Goal: Use online tool/utility: Utilize a website feature to perform a specific function

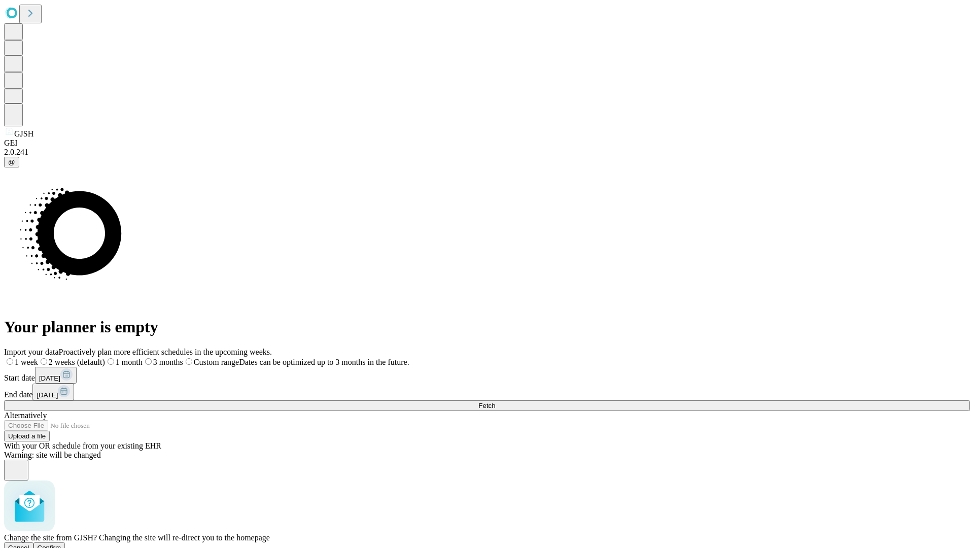
click at [61, 544] on span "Confirm" at bounding box center [50, 548] width 24 height 8
click at [92, 358] on label "2 weeks (default)" at bounding box center [61, 362] width 60 height 9
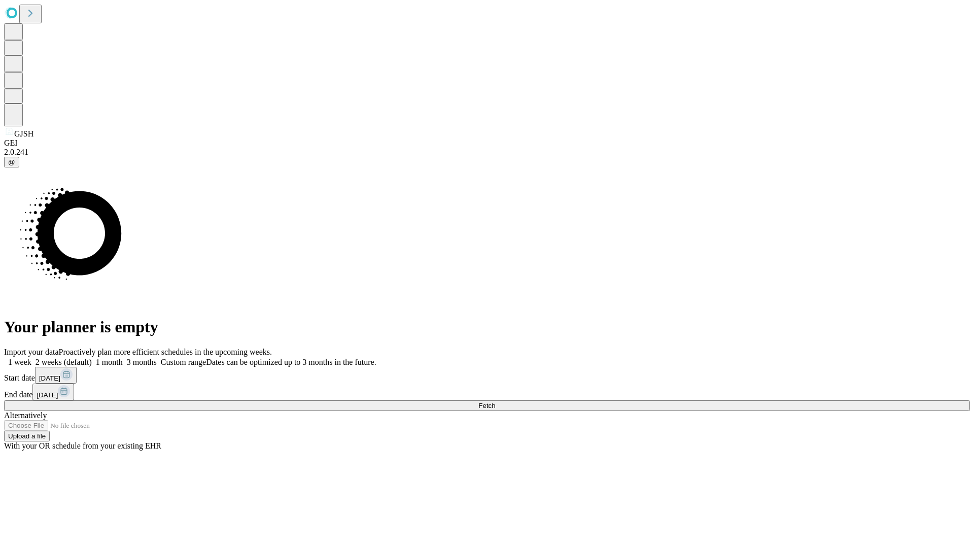
click at [495, 402] on span "Fetch" at bounding box center [487, 406] width 17 height 8
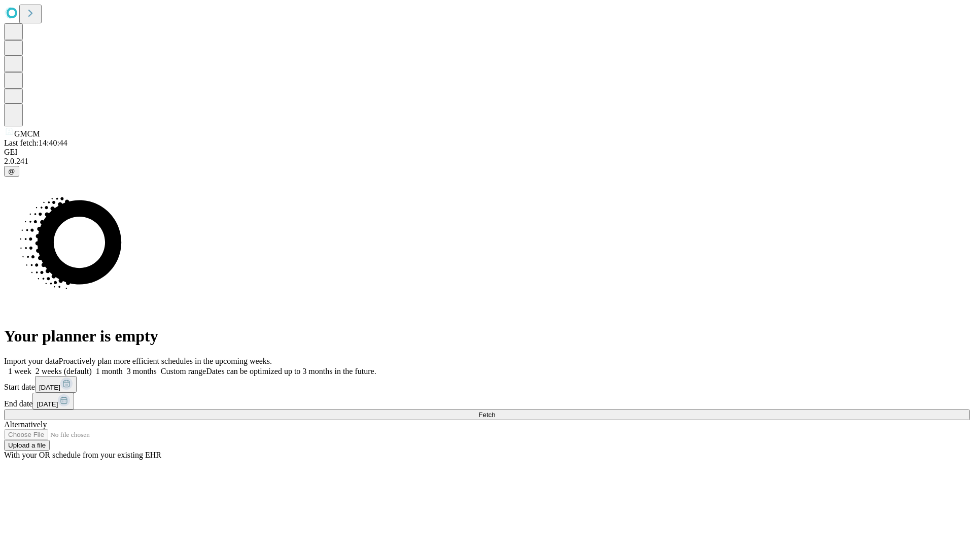
click at [92, 367] on label "2 weeks (default)" at bounding box center [61, 371] width 60 height 9
click at [495, 411] on span "Fetch" at bounding box center [487, 415] width 17 height 8
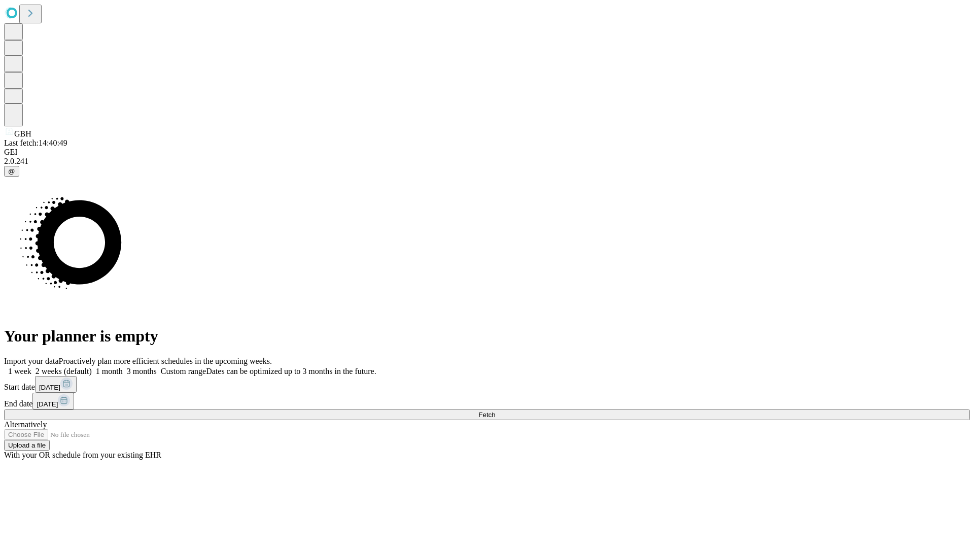
click at [92, 367] on label "2 weeks (default)" at bounding box center [61, 371] width 60 height 9
click at [495, 411] on span "Fetch" at bounding box center [487, 415] width 17 height 8
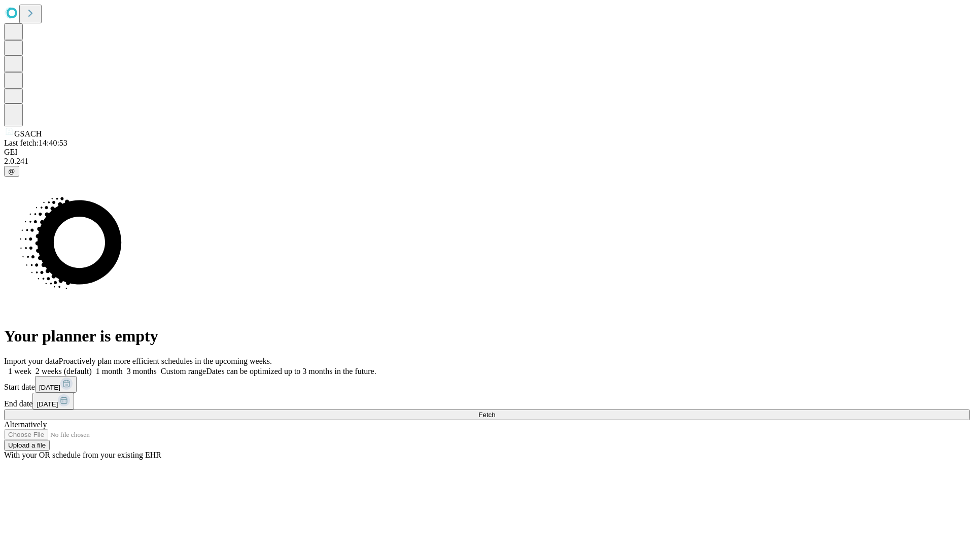
click at [495, 411] on span "Fetch" at bounding box center [487, 415] width 17 height 8
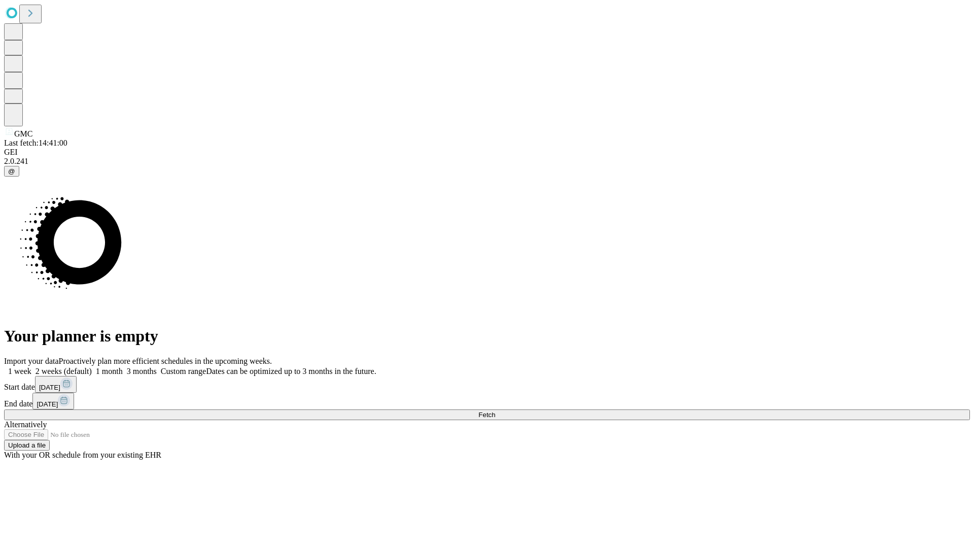
click at [495, 411] on span "Fetch" at bounding box center [487, 415] width 17 height 8
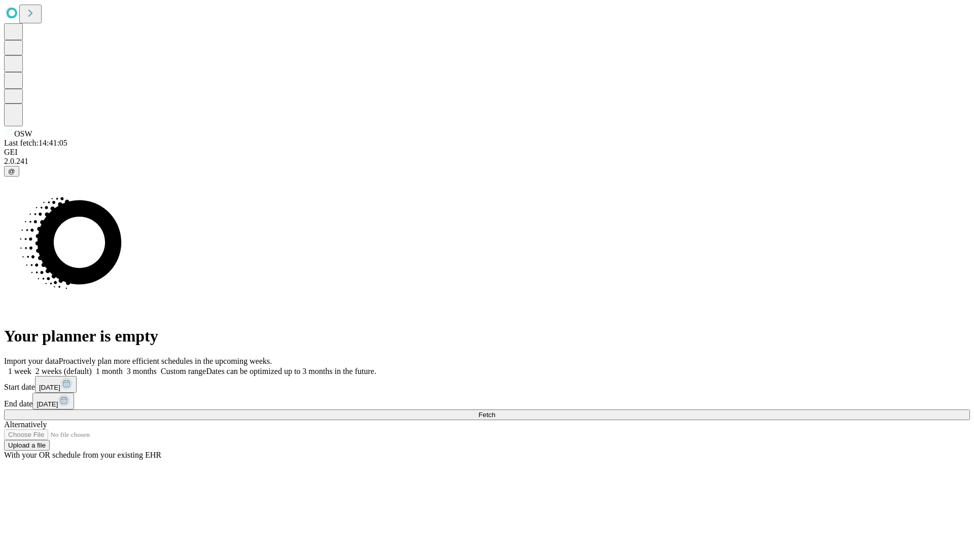
click at [495, 411] on span "Fetch" at bounding box center [487, 415] width 17 height 8
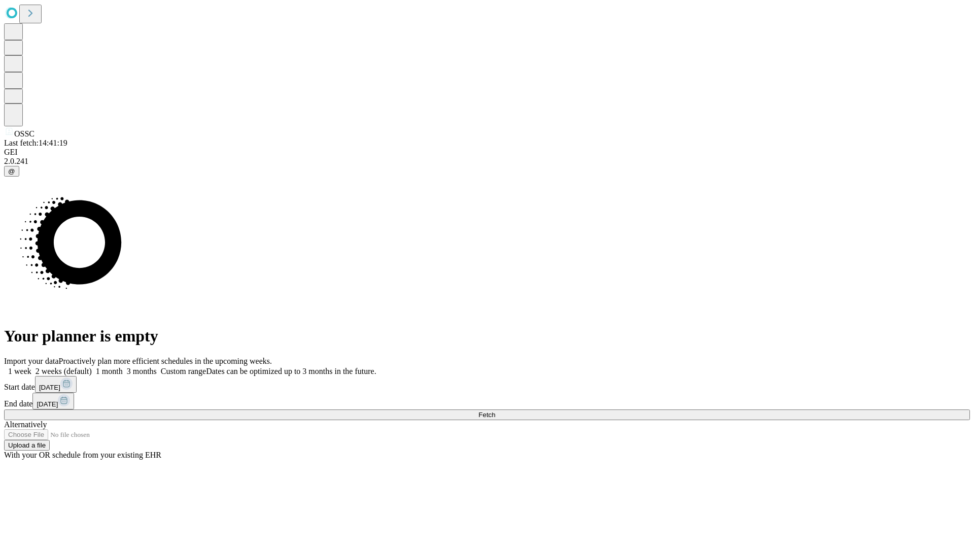
click at [92, 367] on label "2 weeks (default)" at bounding box center [61, 371] width 60 height 9
click at [495, 411] on span "Fetch" at bounding box center [487, 415] width 17 height 8
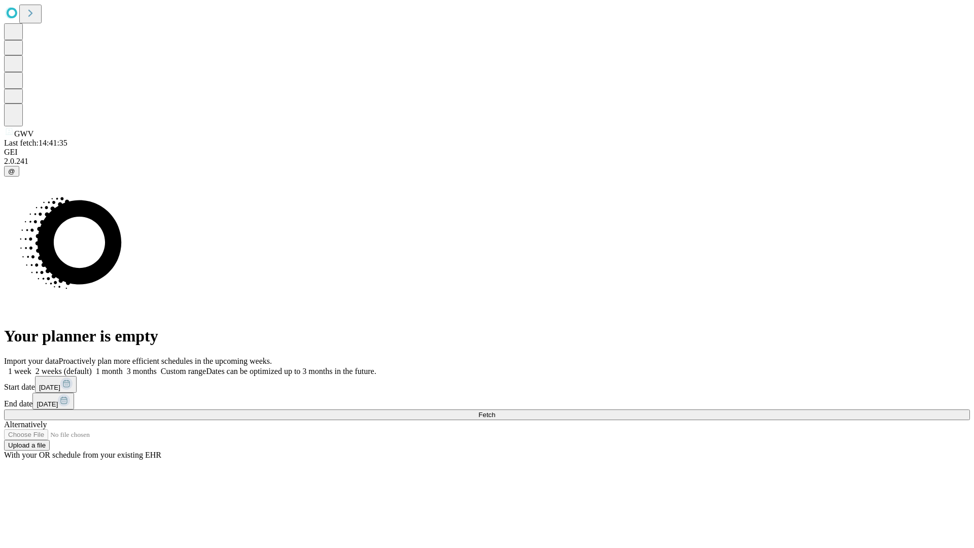
click at [92, 367] on label "2 weeks (default)" at bounding box center [61, 371] width 60 height 9
click at [495, 411] on span "Fetch" at bounding box center [487, 415] width 17 height 8
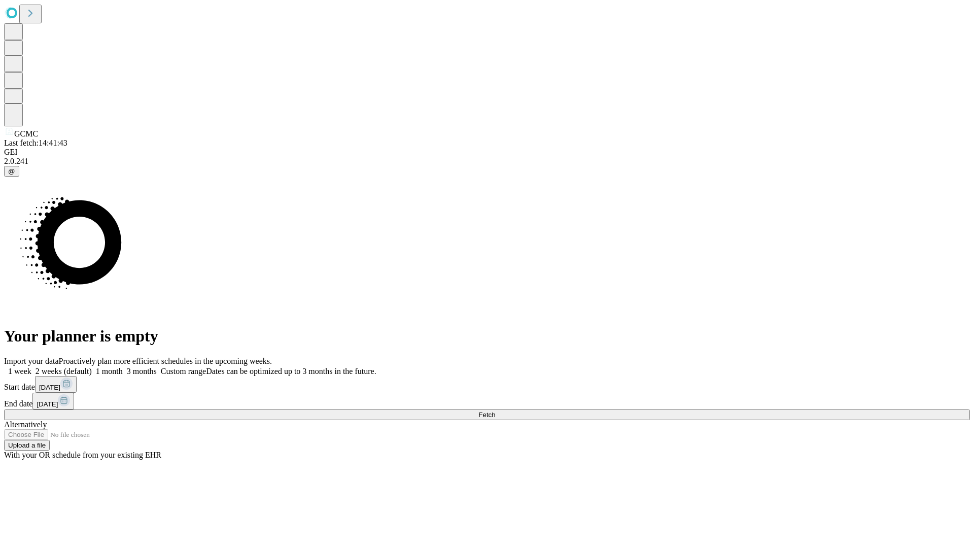
click at [92, 367] on label "2 weeks (default)" at bounding box center [61, 371] width 60 height 9
click at [495, 411] on span "Fetch" at bounding box center [487, 415] width 17 height 8
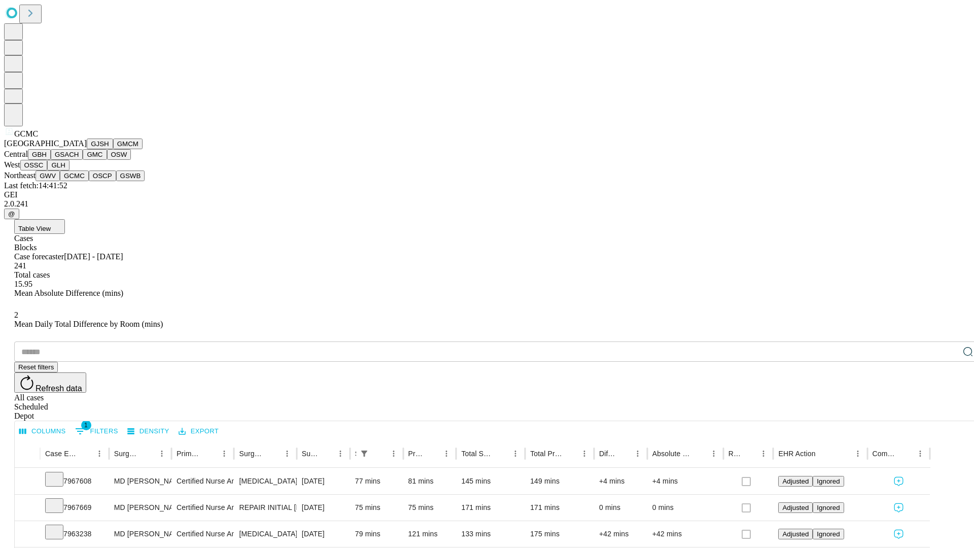
click at [89, 181] on button "OSCP" at bounding box center [102, 176] width 27 height 11
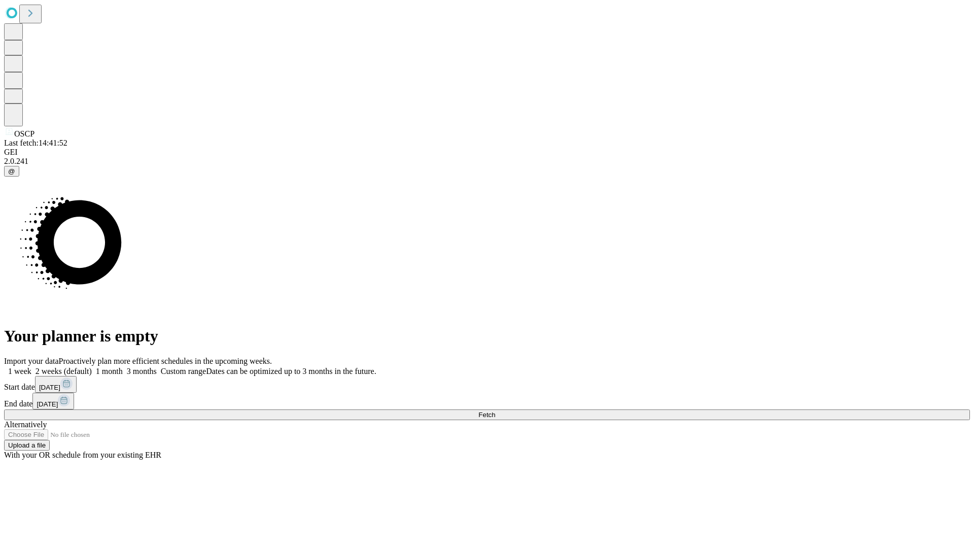
click at [92, 367] on label "2 weeks (default)" at bounding box center [61, 371] width 60 height 9
click at [495, 411] on span "Fetch" at bounding box center [487, 415] width 17 height 8
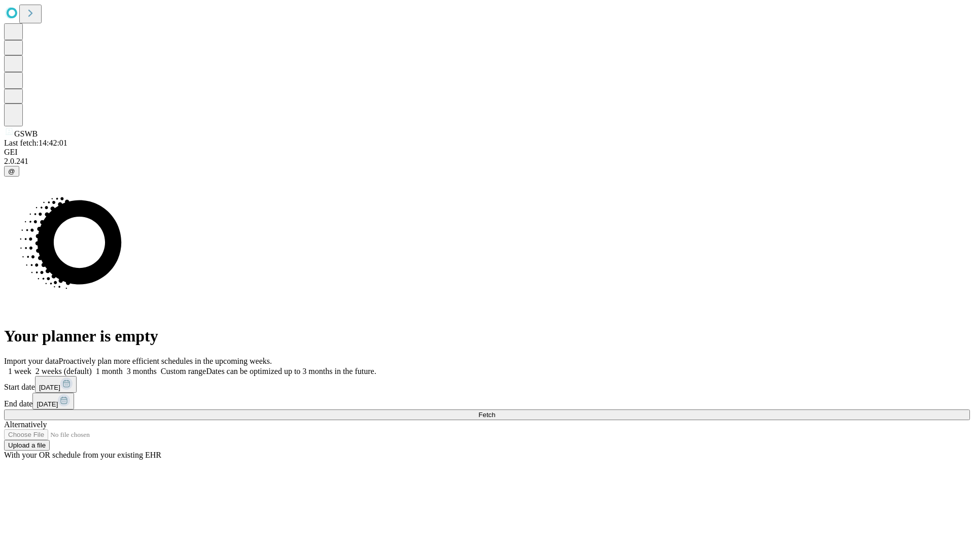
click at [92, 367] on label "2 weeks (default)" at bounding box center [61, 371] width 60 height 9
click at [495, 411] on span "Fetch" at bounding box center [487, 415] width 17 height 8
